Goal: Task Accomplishment & Management: Manage account settings

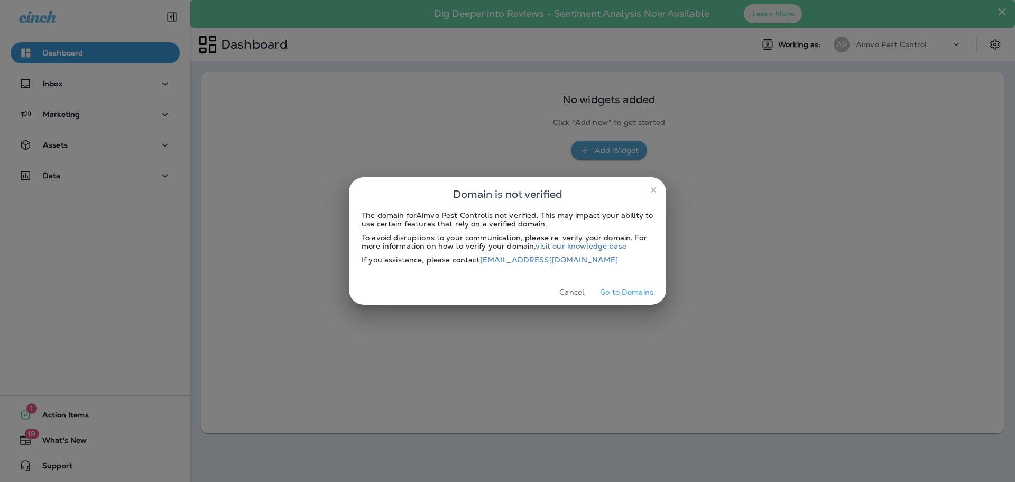
click at [582, 288] on button "Cancel" at bounding box center [572, 292] width 40 height 16
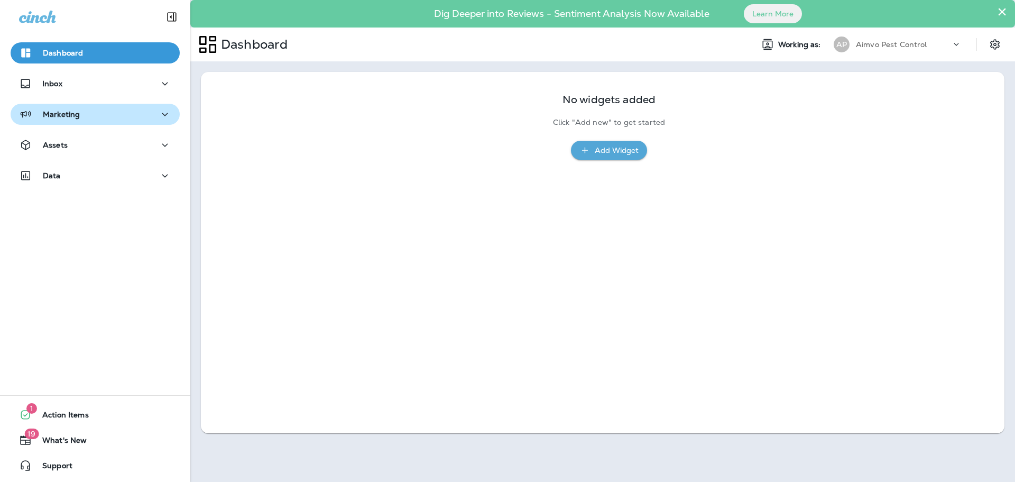
click at [102, 122] on button "Marketing" at bounding box center [95, 114] width 169 height 21
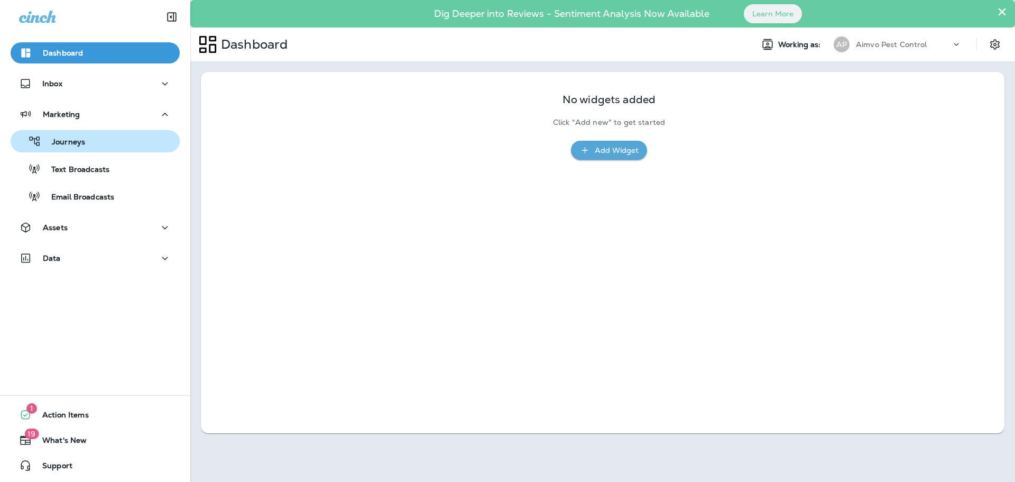
click at [105, 147] on div "Journeys" at bounding box center [95, 141] width 161 height 16
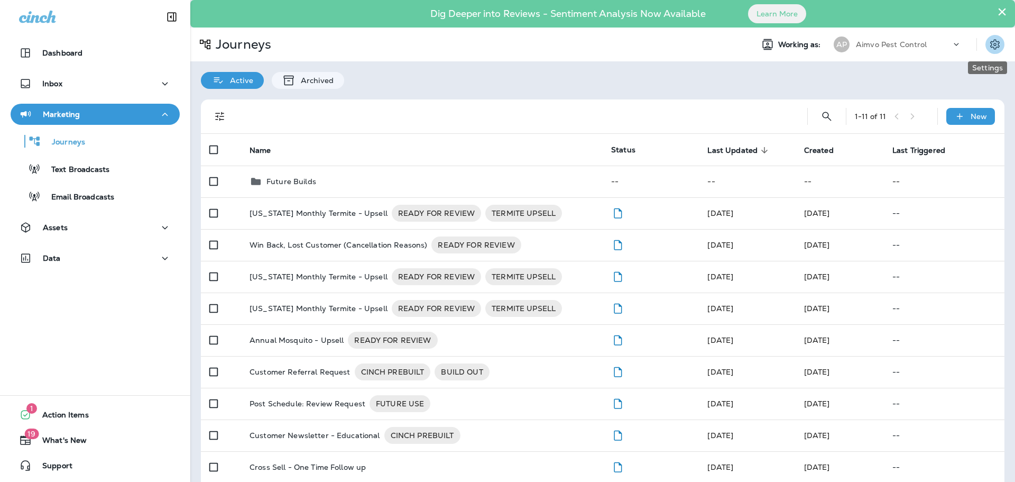
click at [989, 44] on icon "Settings" at bounding box center [995, 44] width 13 height 13
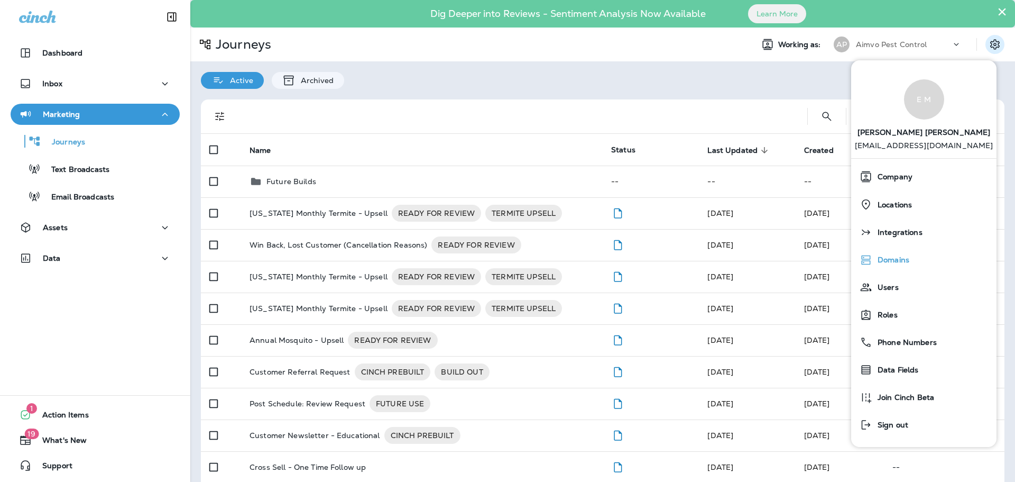
click at [916, 269] on div "Domains" at bounding box center [924, 259] width 137 height 21
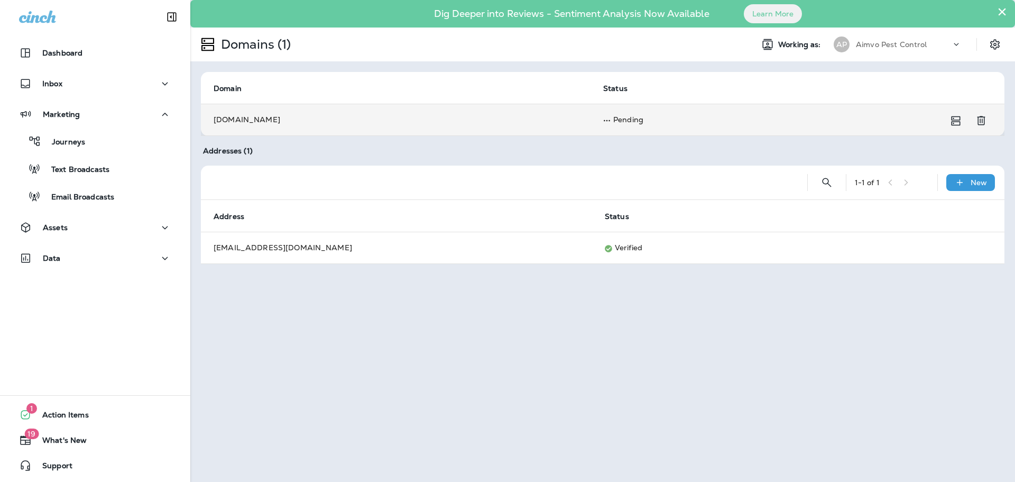
click at [678, 122] on td "Pending" at bounding box center [785, 120] width 389 height 32
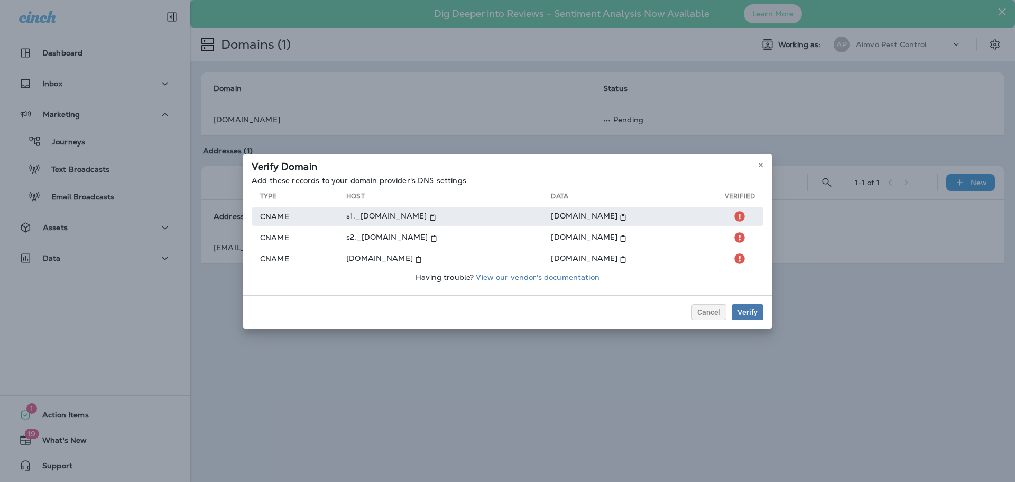
click at [429, 218] on icon at bounding box center [432, 217] width 7 height 7
click at [626, 215] on use at bounding box center [623, 217] width 5 height 7
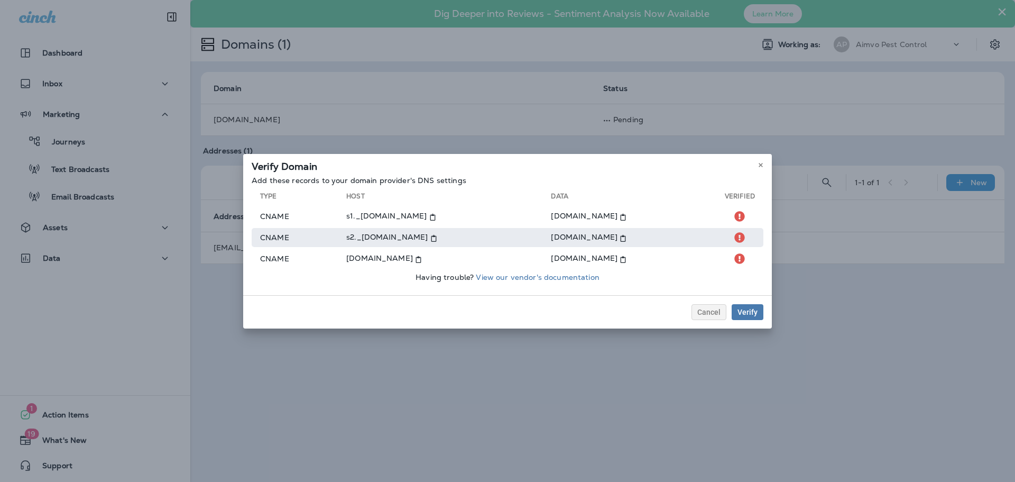
click at [430, 240] on icon at bounding box center [433, 238] width 7 height 7
click at [626, 240] on use at bounding box center [623, 238] width 5 height 7
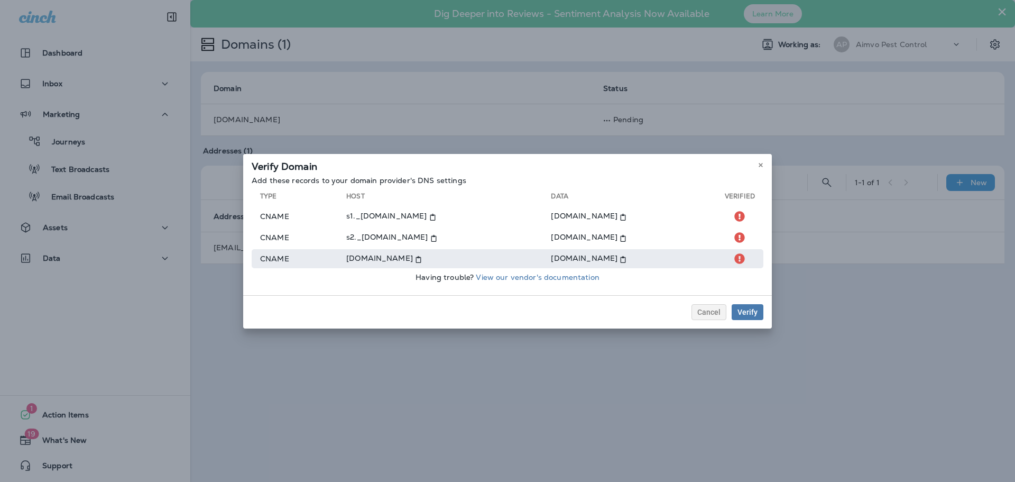
click at [415, 261] on icon at bounding box center [418, 259] width 7 height 7
click at [621, 257] on use at bounding box center [623, 259] width 5 height 7
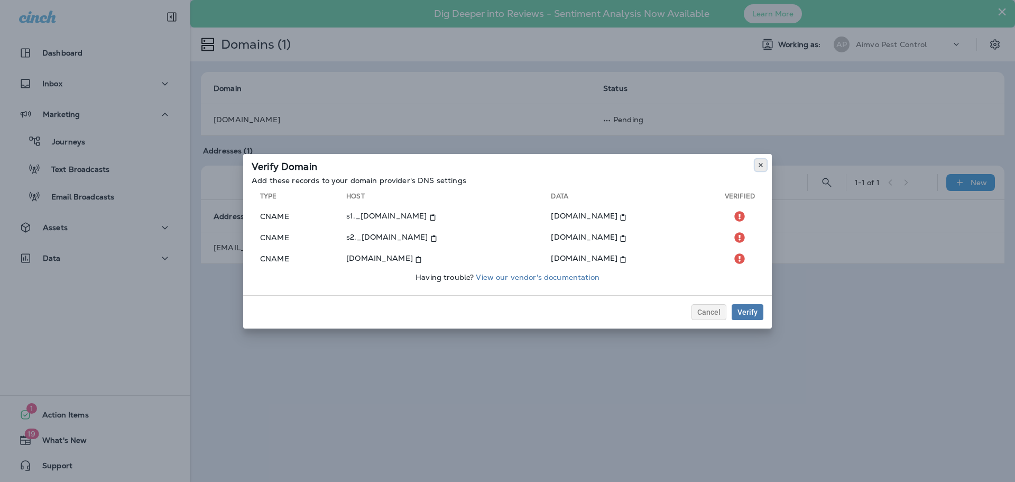
click at [757, 167] on button at bounding box center [761, 165] width 12 height 12
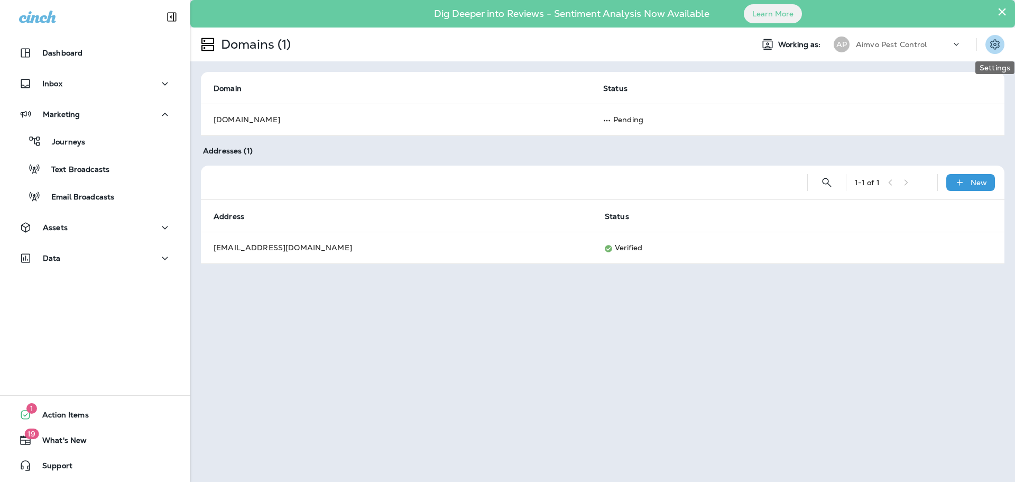
click at [989, 40] on icon "Settings" at bounding box center [995, 44] width 13 height 13
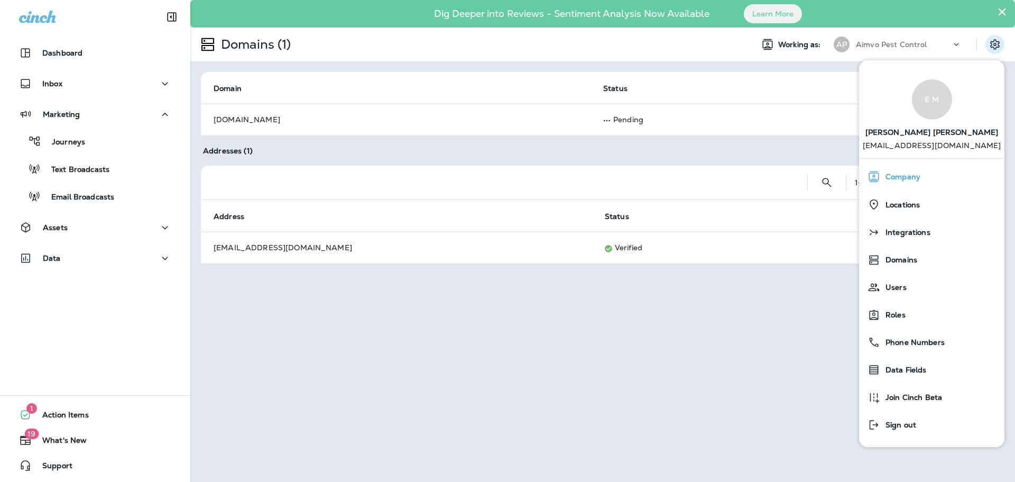
click at [957, 170] on div "Company" at bounding box center [932, 176] width 137 height 21
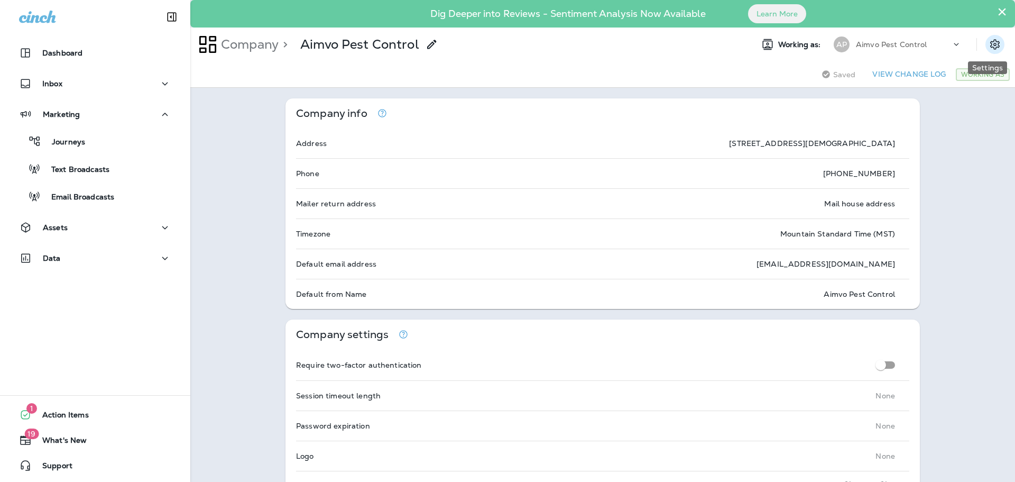
click at [989, 38] on icon "Settings" at bounding box center [995, 44] width 13 height 13
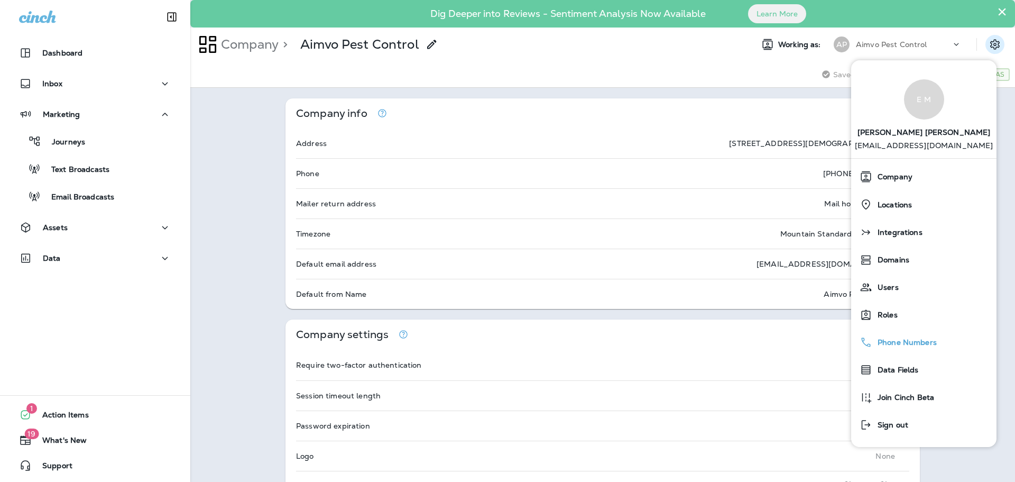
click at [927, 345] on span "Phone Numbers" at bounding box center [905, 342] width 65 height 9
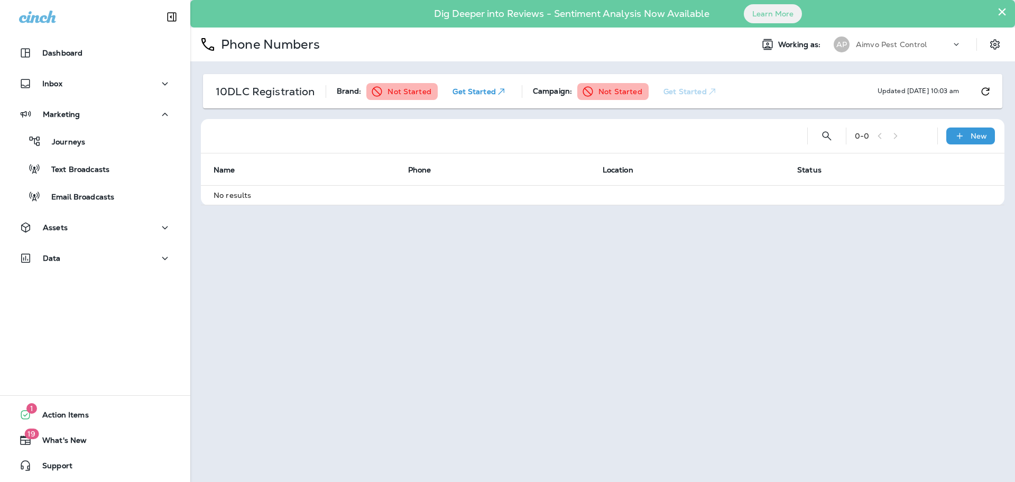
click at [858, 361] on div "× Dig Deeper into Reviews - Sentiment Analysis Now Available Learn More Phone N…" at bounding box center [602, 241] width 825 height 482
